Goal: Task Accomplishment & Management: Complete application form

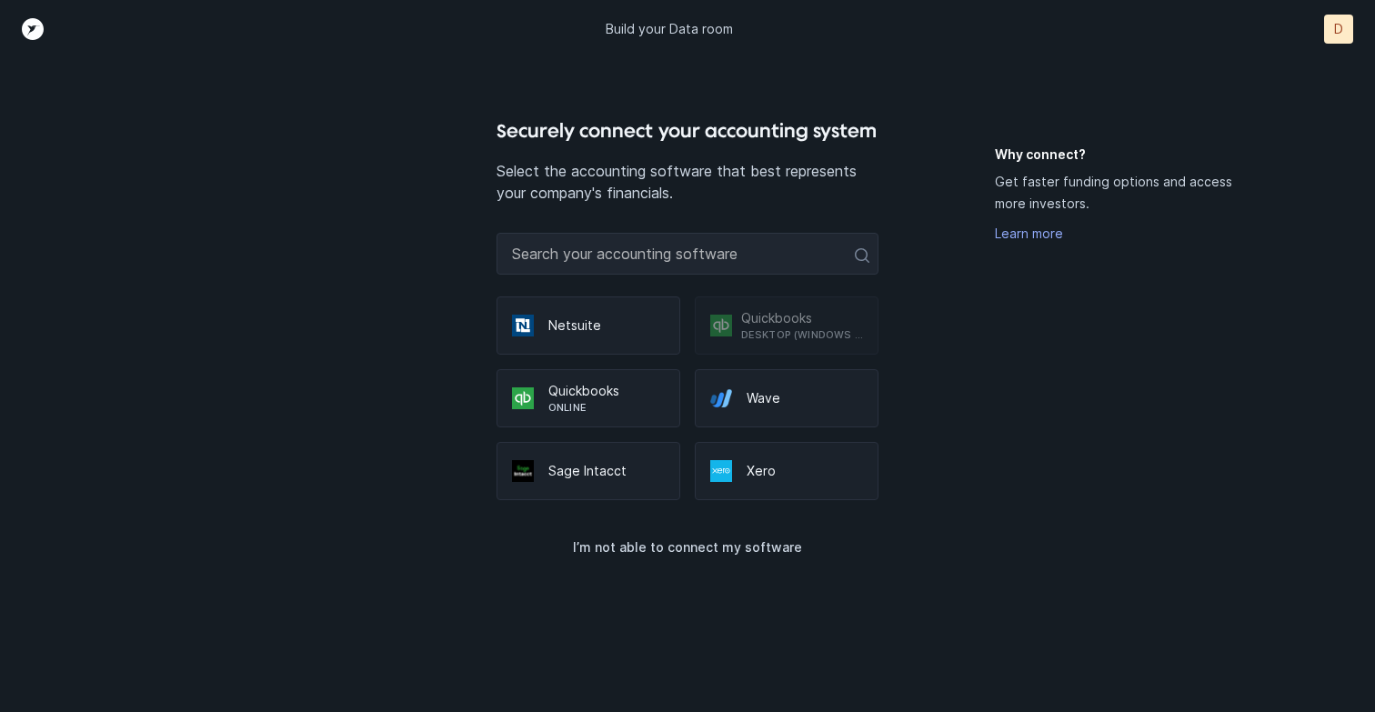
click at [594, 400] on p "Online" at bounding box center [606, 407] width 116 height 15
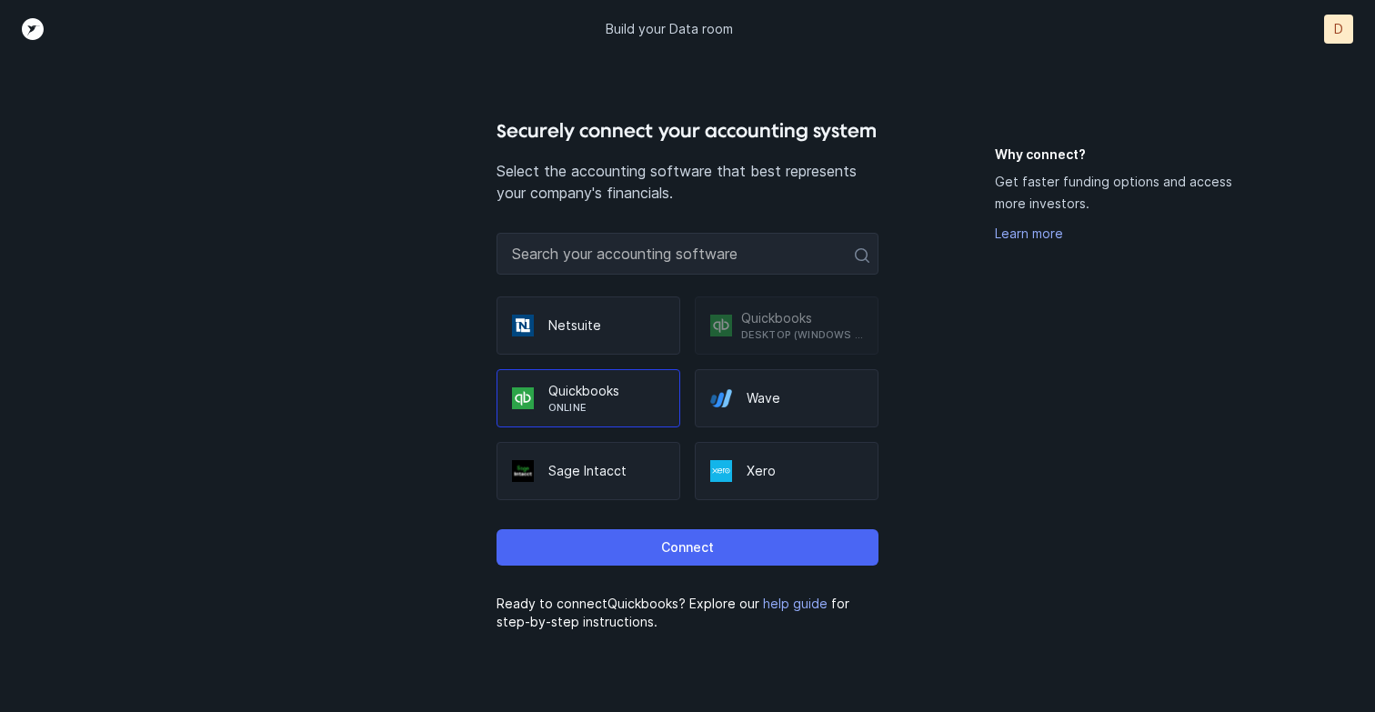
click at [703, 551] on p "Connect" at bounding box center [687, 548] width 53 height 22
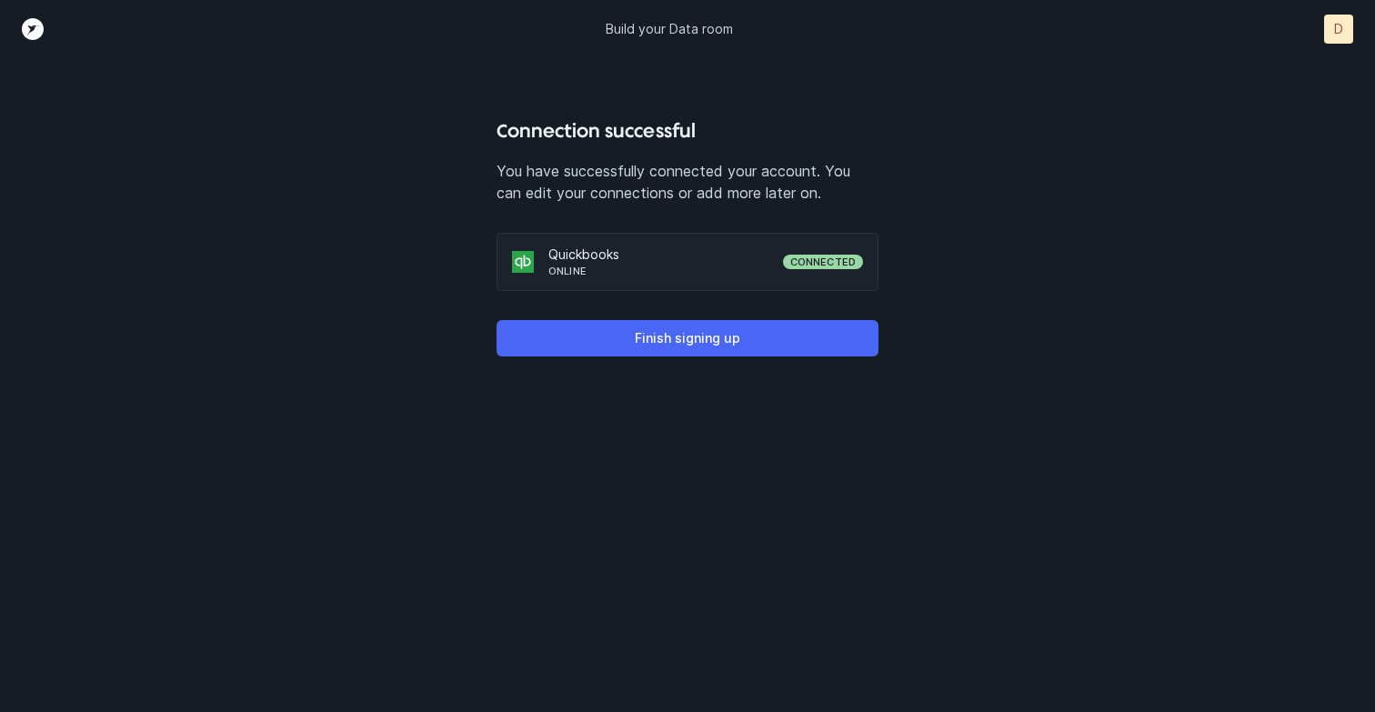
click at [689, 348] on p "Finish signing up" at bounding box center [687, 338] width 105 height 22
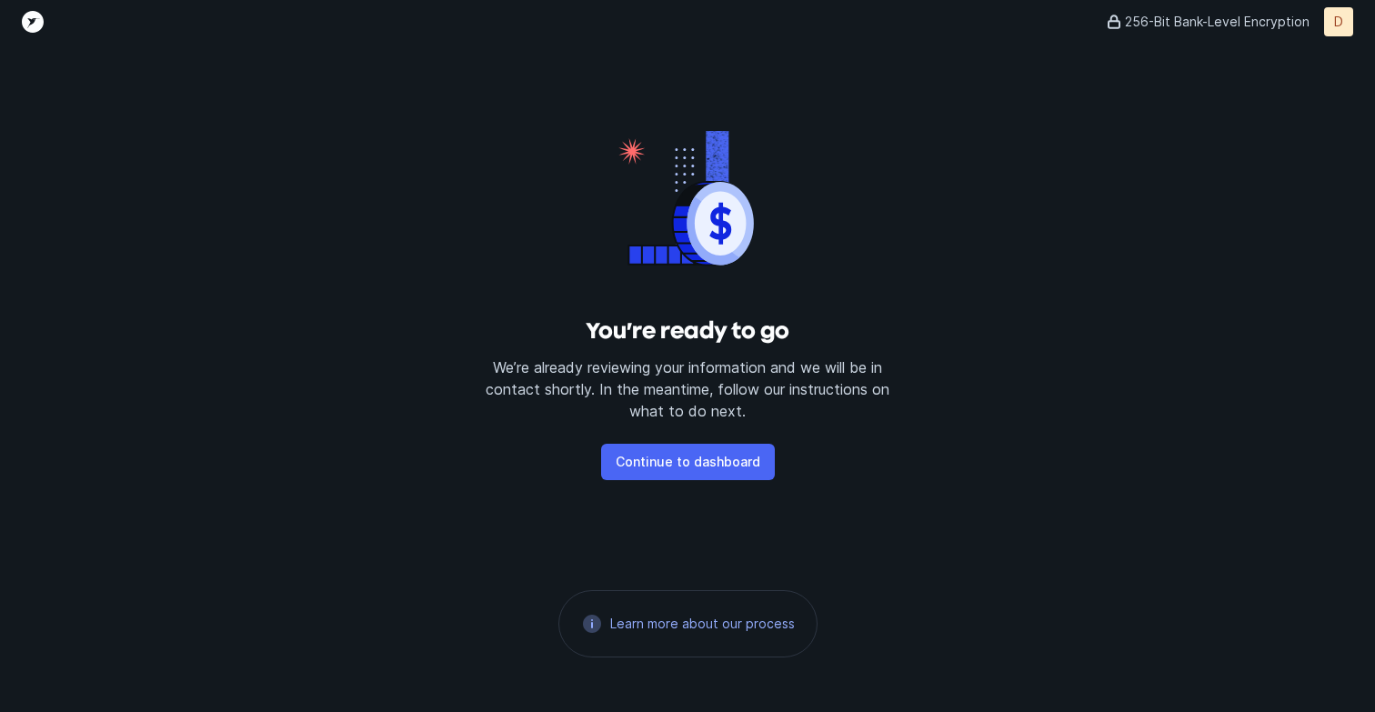
click at [705, 466] on p "Continue to dashboard" at bounding box center [688, 462] width 145 height 22
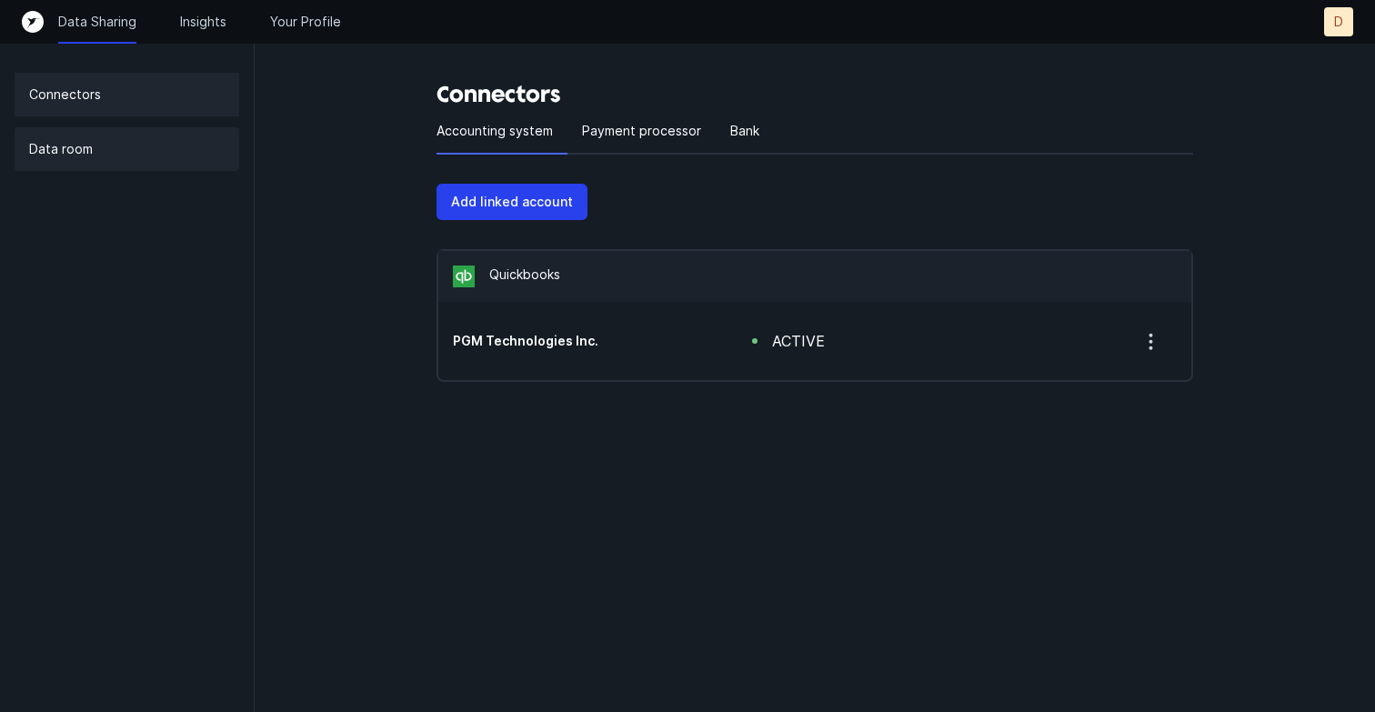
click at [65, 151] on p "Data room" at bounding box center [61, 149] width 64 height 22
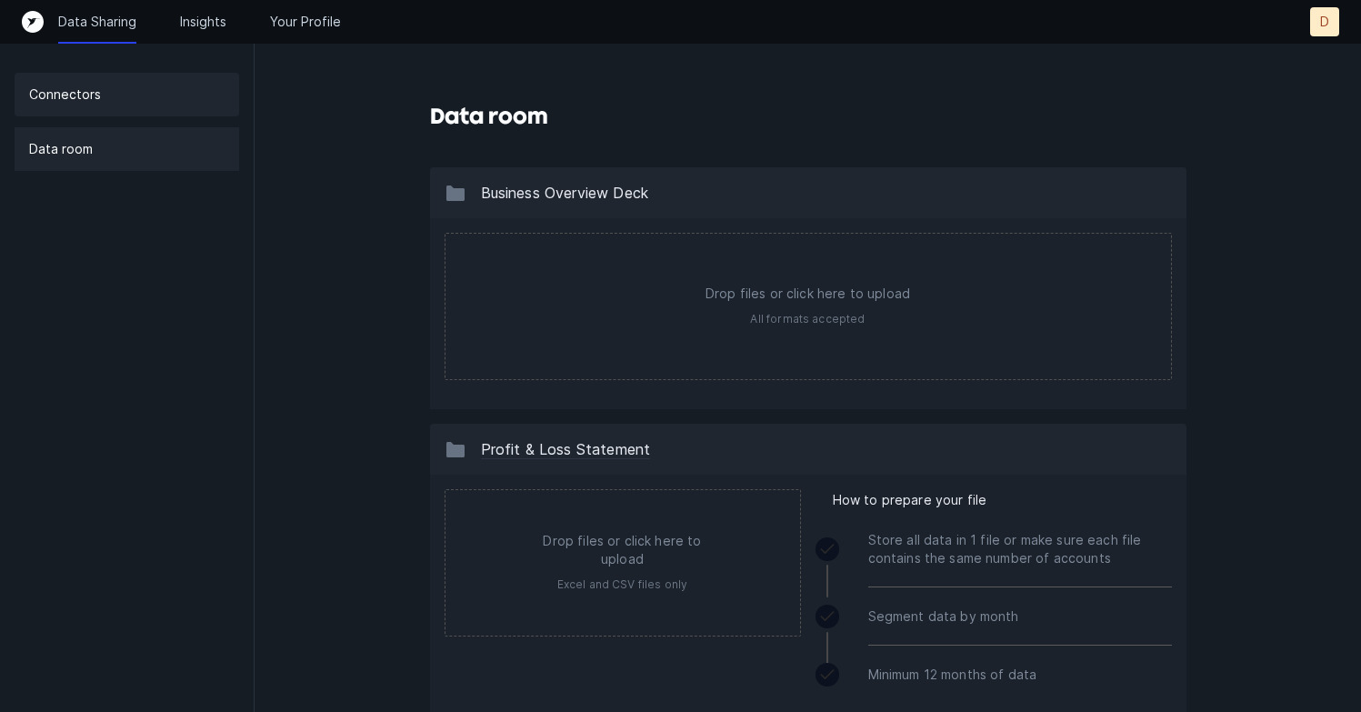
click at [79, 97] on p "Connectors" at bounding box center [65, 95] width 72 height 22
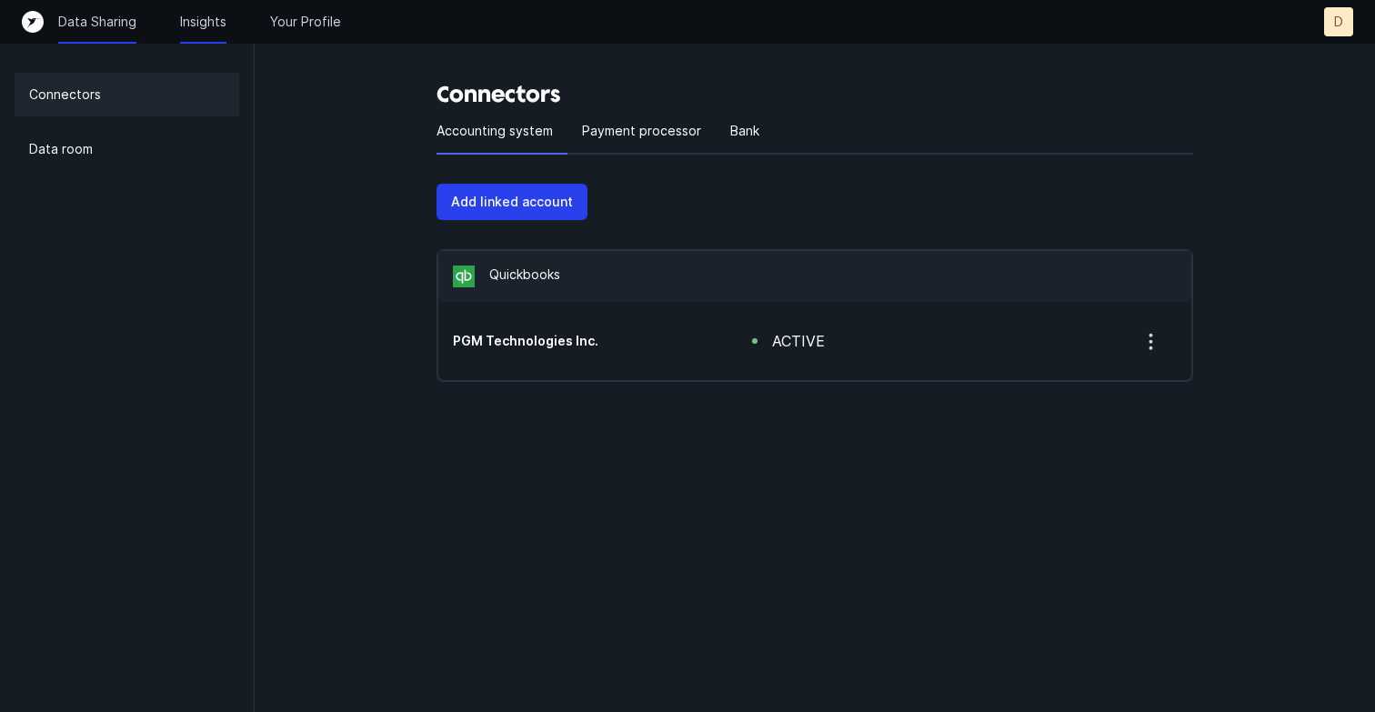
click at [207, 21] on p "Insights" at bounding box center [203, 22] width 46 height 18
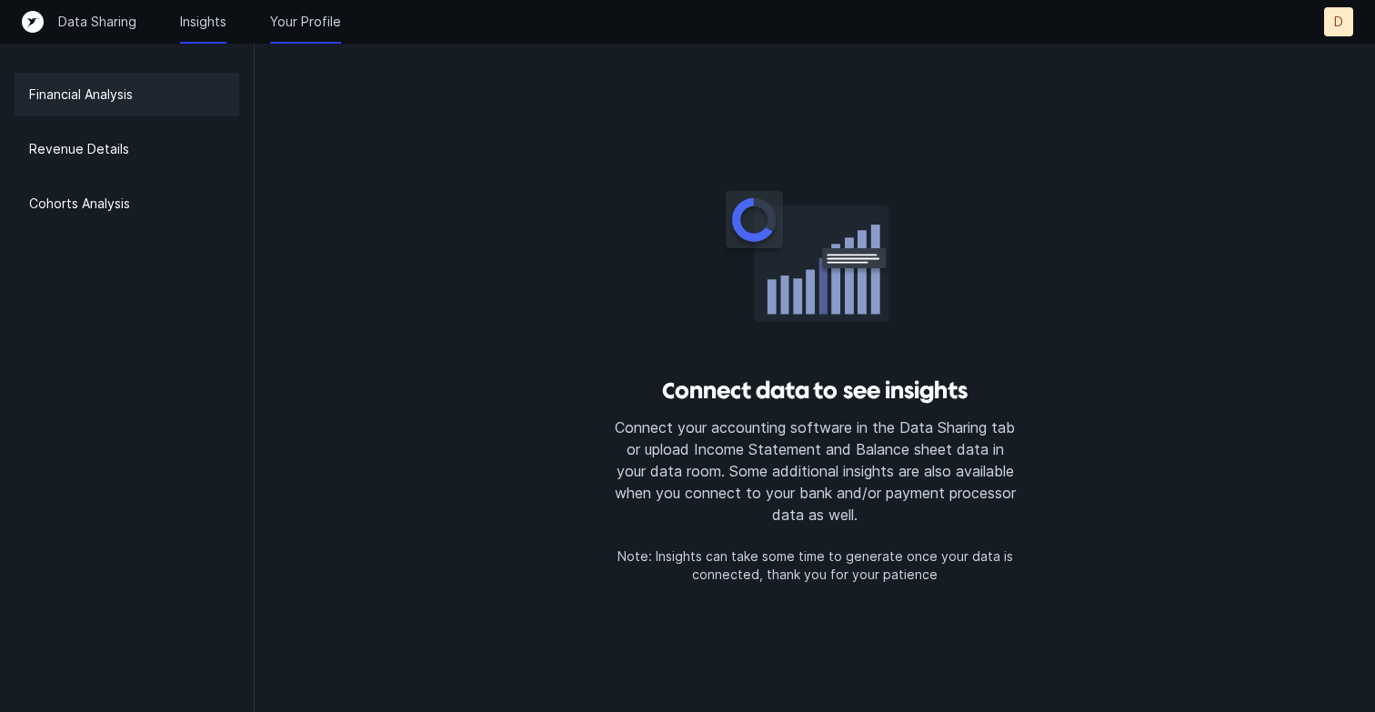
click at [320, 19] on p "Your Profile" at bounding box center [305, 22] width 71 height 18
